Goal: Task Accomplishment & Management: Manage account settings

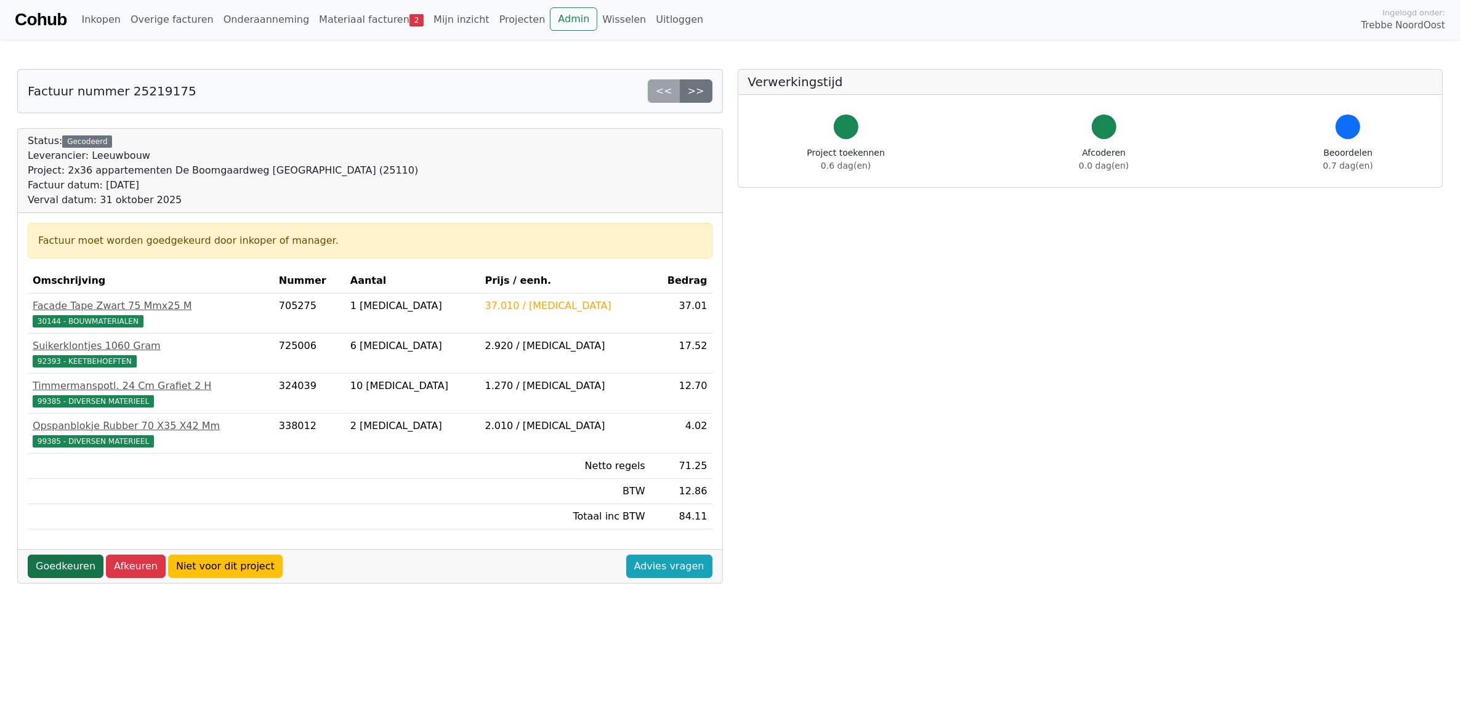
click at [62, 573] on link "Goedkeuren" at bounding box center [66, 566] width 76 height 23
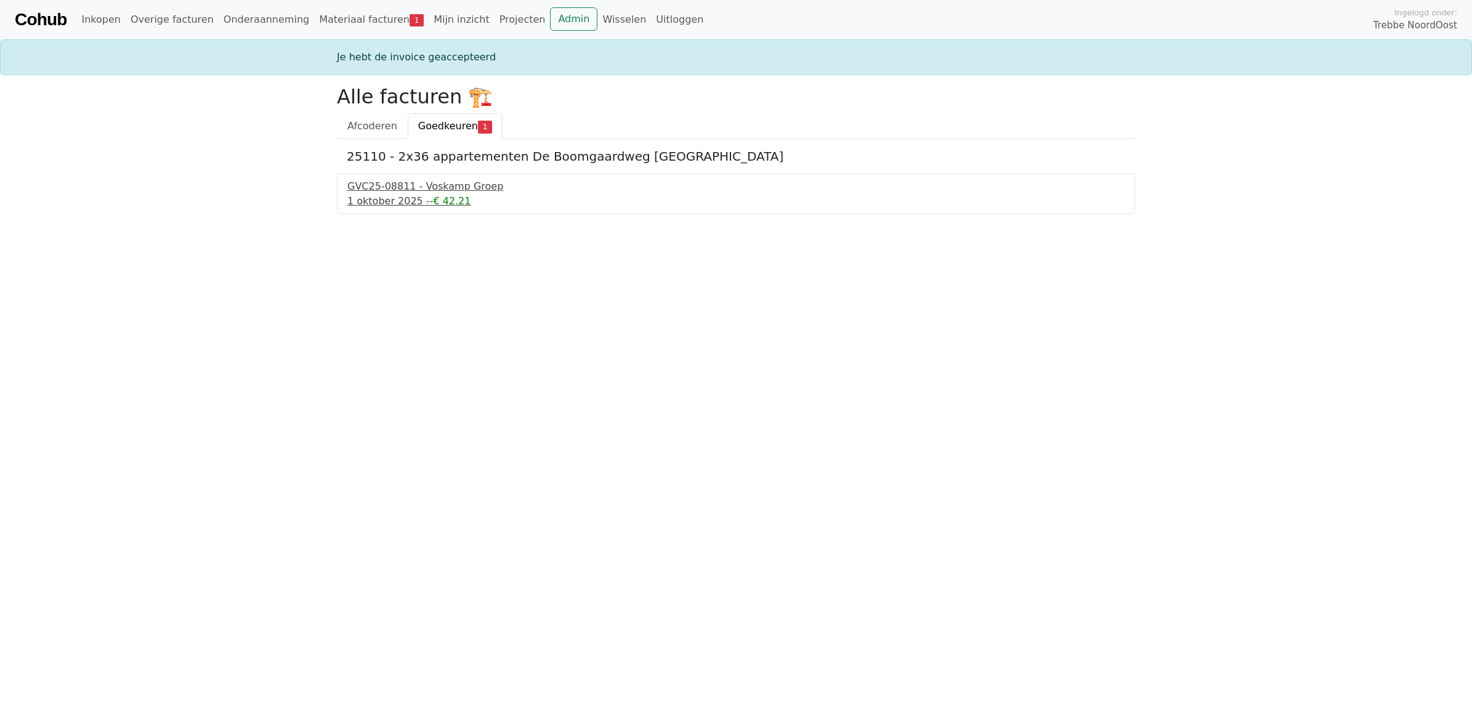
click at [440, 194] on div "GVC25-08811 - Voskamp Groep" at bounding box center [735, 186] width 777 height 15
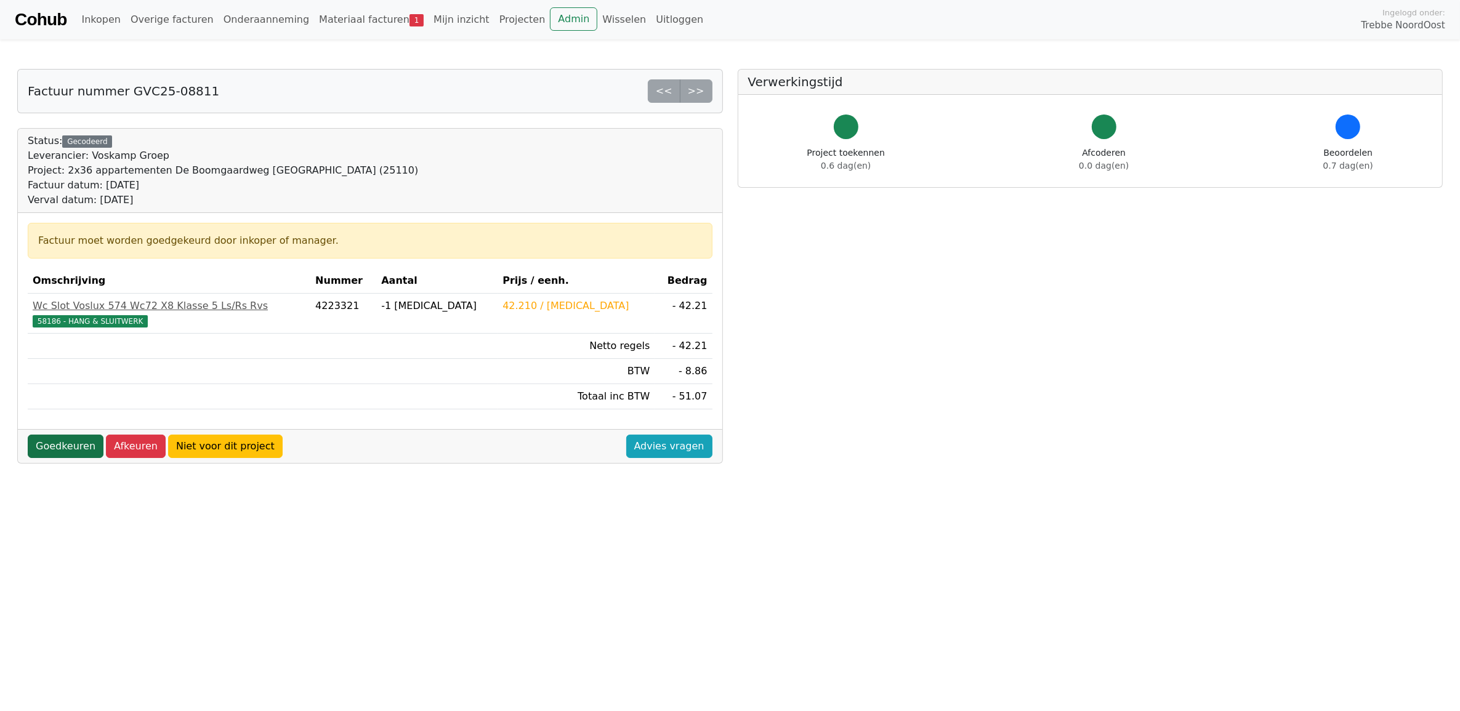
click at [50, 451] on link "Goedkeuren" at bounding box center [66, 446] width 76 height 23
